Goal: Task Accomplishment & Management: Complete application form

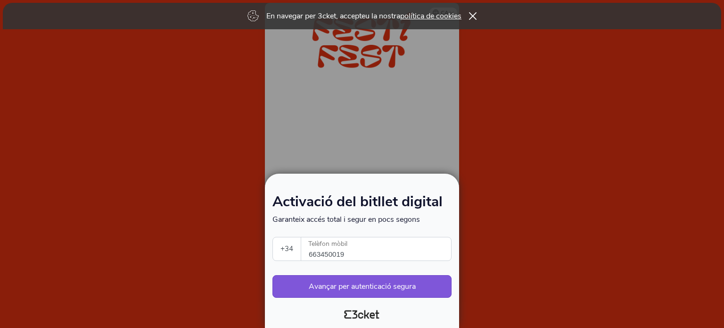
select select "34"
click at [366, 286] on button "Avançar per autenticació segura" at bounding box center [362, 286] width 179 height 23
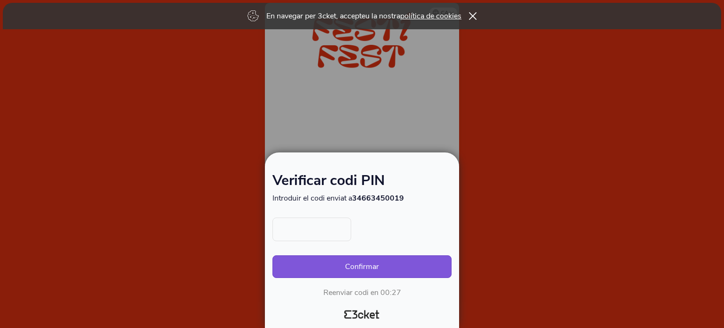
click at [343, 230] on input "text" at bounding box center [312, 229] width 79 height 24
type input "2866"
click at [273, 255] on button "Confirmar" at bounding box center [362, 266] width 179 height 23
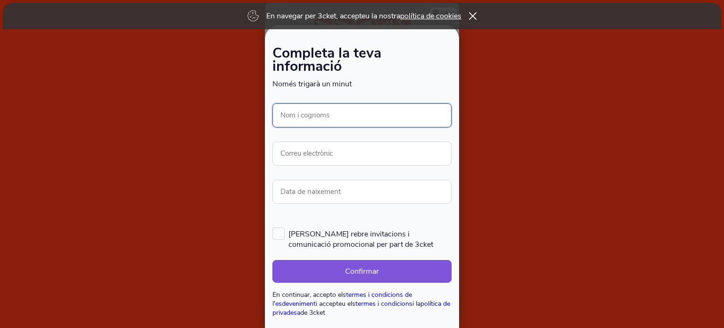
click at [331, 121] on input "Nom i cognoms" at bounding box center [362, 115] width 179 height 24
type input "[PERSON_NAME]"
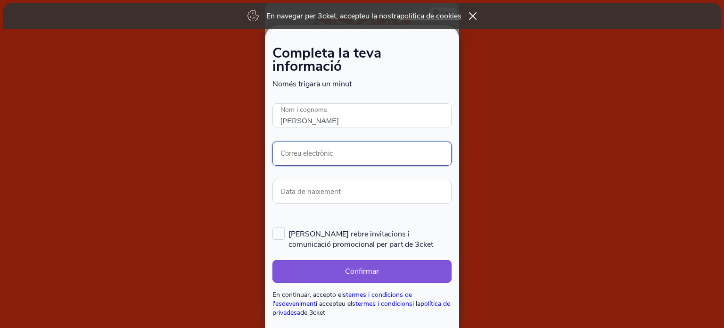
click at [332, 153] on input "Correu electrònic" at bounding box center [362, 153] width 179 height 24
type input "costaaraozmacarena@gmail.com"
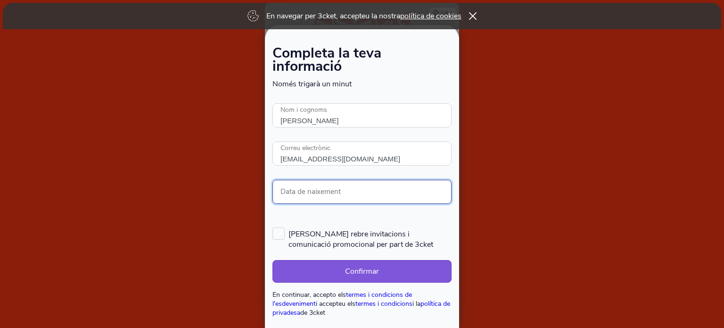
click at [331, 192] on input "Data de naixement" at bounding box center [362, 192] width 179 height 24
type input "29/04/1992"
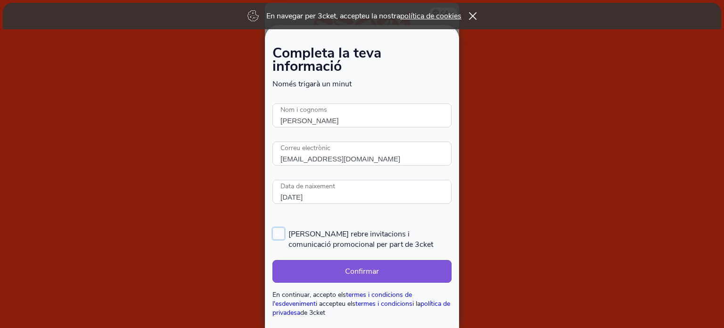
click at [377, 228] on span "Vull rebre invitacions i comunicació promocional per part de 3cket" at bounding box center [370, 238] width 163 height 22
click at [274, 227] on input "Vull rebre invitacions i comunicació promocional per part de 3cket" at bounding box center [273, 226] width 1 height 1
click at [361, 237] on span "Vull rebre invitacions i comunicació promocional per part de 3cket" at bounding box center [370, 238] width 163 height 22
click at [274, 227] on input "Vull rebre invitacions i comunicació promocional per part de 3cket" at bounding box center [273, 226] width 1 height 1
checkbox input "false"
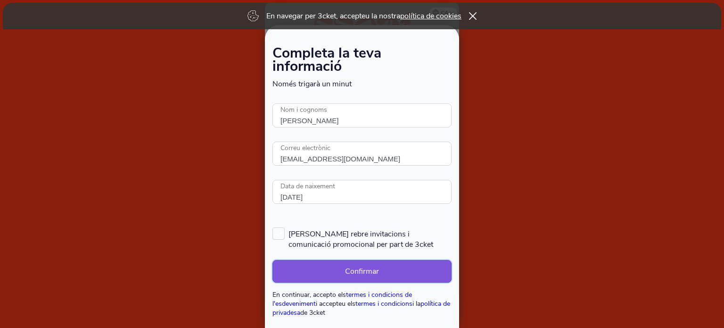
click at [350, 269] on button "Confirmar" at bounding box center [362, 271] width 179 height 23
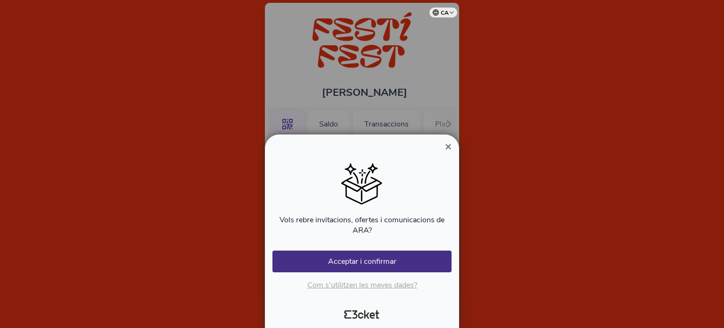
click at [448, 147] on span "×" at bounding box center [448, 146] width 7 height 13
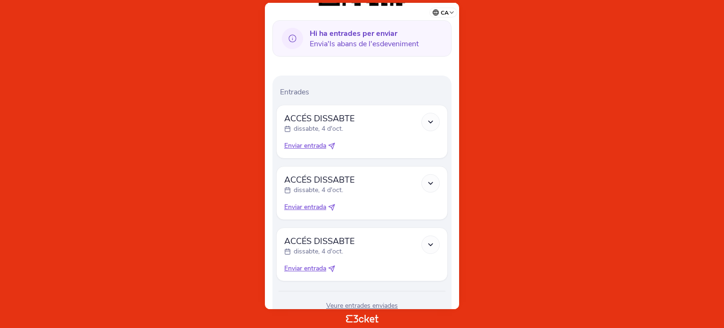
scroll to position [270, 0]
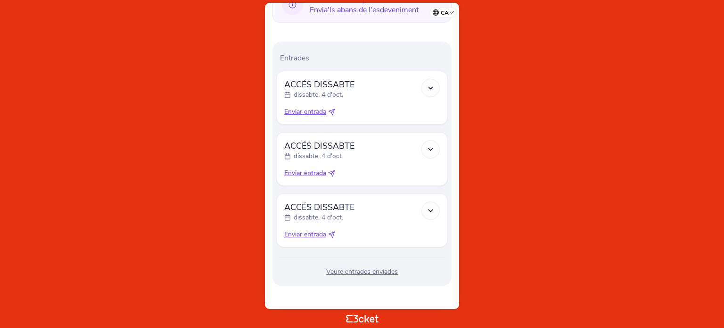
click at [432, 92] on div at bounding box center [431, 88] width 18 height 18
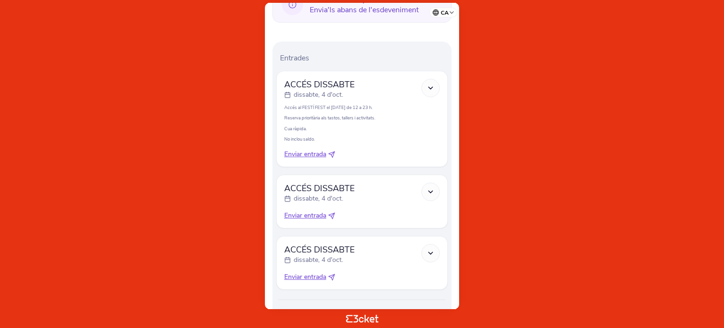
click at [432, 90] on icon at bounding box center [431, 88] width 8 height 8
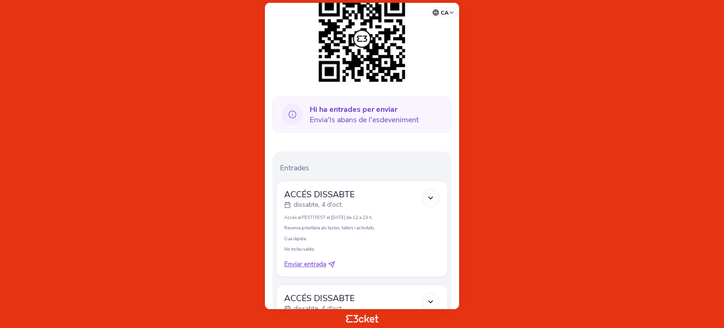
scroll to position [128, 0]
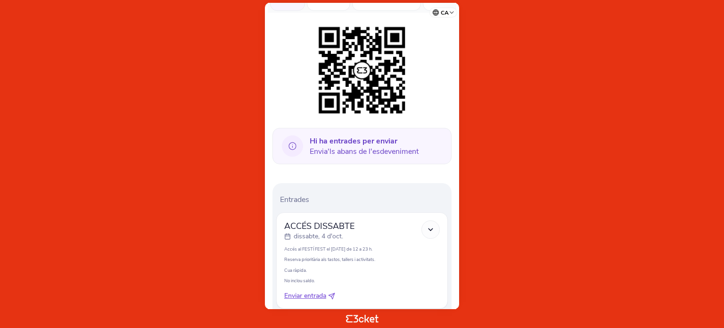
click at [433, 224] on div at bounding box center [431, 229] width 18 height 18
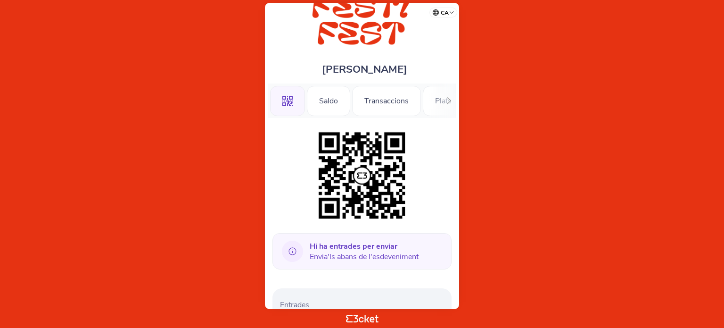
scroll to position [0, 0]
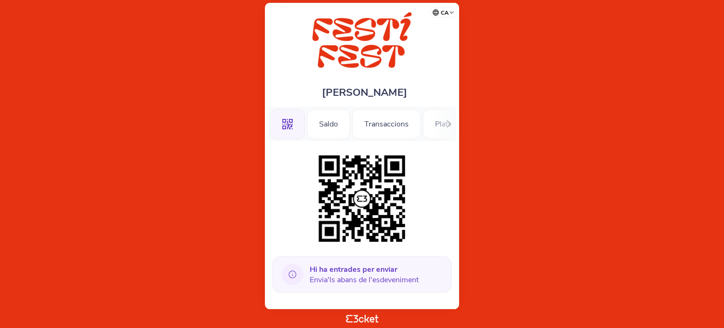
click at [447, 126] on icon at bounding box center [449, 123] width 7 height 7
